Goal: Task Accomplishment & Management: Manage account settings

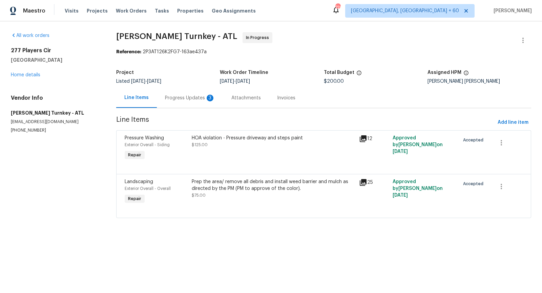
click at [187, 98] on div "Progress Updates 3" at bounding box center [190, 98] width 50 height 7
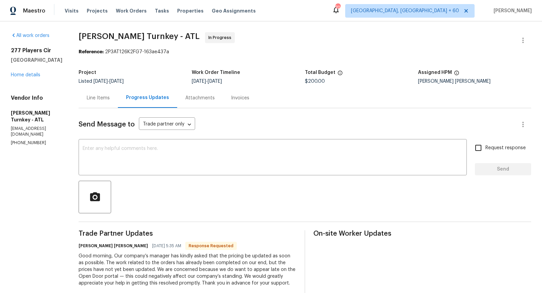
click at [87, 96] on div "Line Items" at bounding box center [98, 98] width 23 height 7
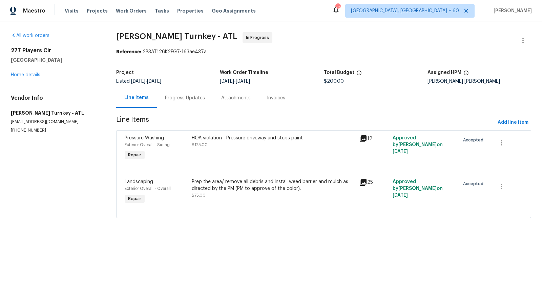
click at [245, 185] on div "Prep the area/ remove all debris and install weed barrier and mulch as directed…" at bounding box center [274, 185] width 164 height 14
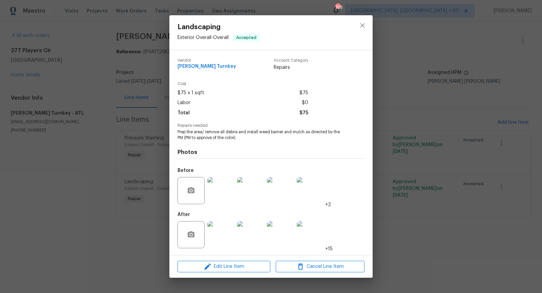
click at [220, 237] on img at bounding box center [220, 234] width 27 height 27
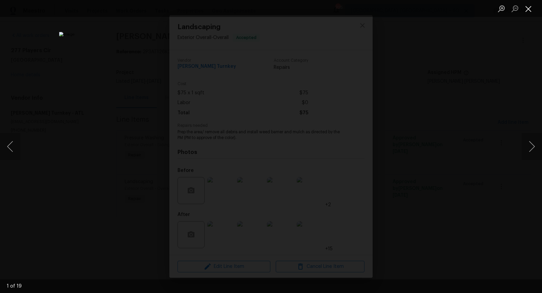
click at [530, 9] on button "Close lightbox" at bounding box center [529, 9] width 14 height 12
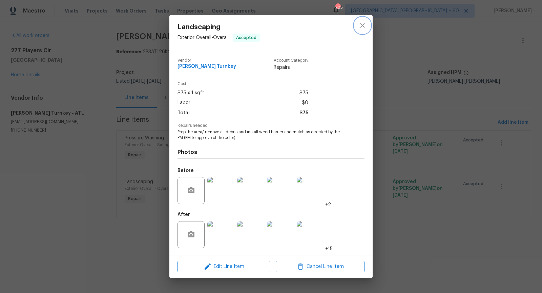
click at [362, 29] on icon "close" at bounding box center [362, 25] width 8 height 8
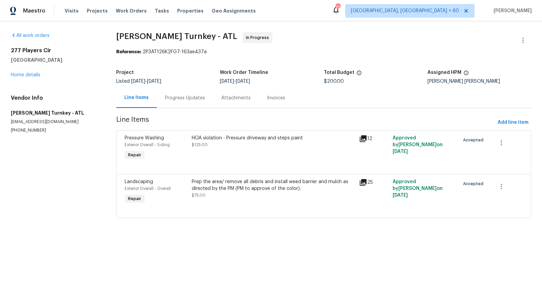
click at [191, 97] on div "Progress Updates" at bounding box center [185, 98] width 40 height 7
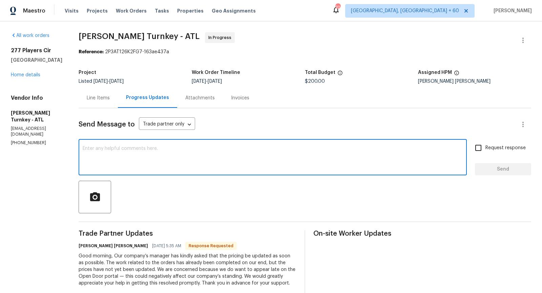
click at [123, 168] on textarea at bounding box center [273, 158] width 380 height 24
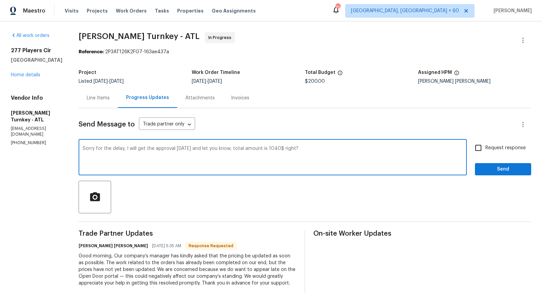
type textarea "Sorry for the delay, I will get the approval [DATE] and let you know, total amo…"
click at [479, 147] on input "Request response" at bounding box center [478, 148] width 14 height 14
checkbox input "true"
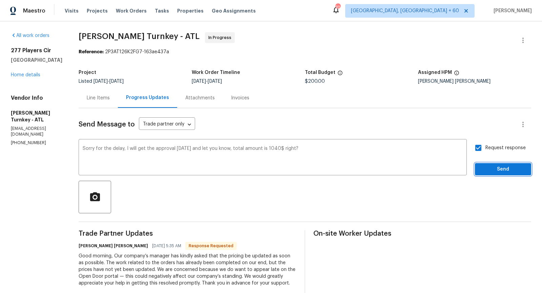
click at [490, 168] on span "Send" at bounding box center [502, 169] width 45 height 8
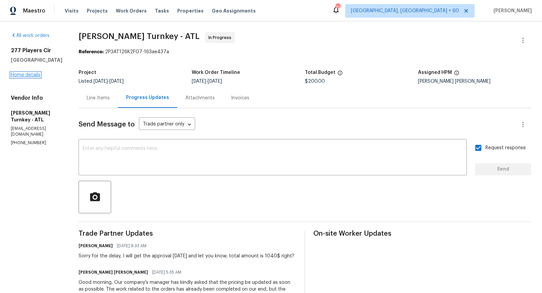
click at [35, 77] on link "Home details" at bounding box center [25, 75] width 29 height 5
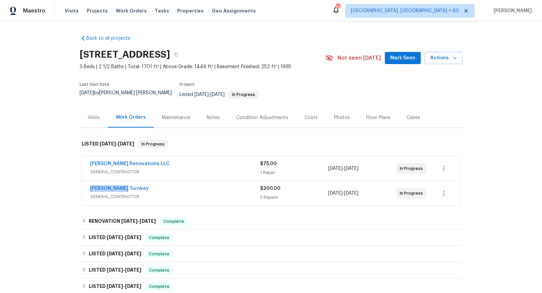
drag, startPoint x: 125, startPoint y: 181, endPoint x: 99, endPoint y: 179, distance: 25.8
click at [99, 181] on div "[PERSON_NAME] Turnkey GENERAL_CONTRACTOR $200.00 2 Repairs [DATE] - [DATE] In P…" at bounding box center [271, 193] width 378 height 24
copy link "[PERSON_NAME] Turnkey"
